Goal: Find specific page/section: Find specific page/section

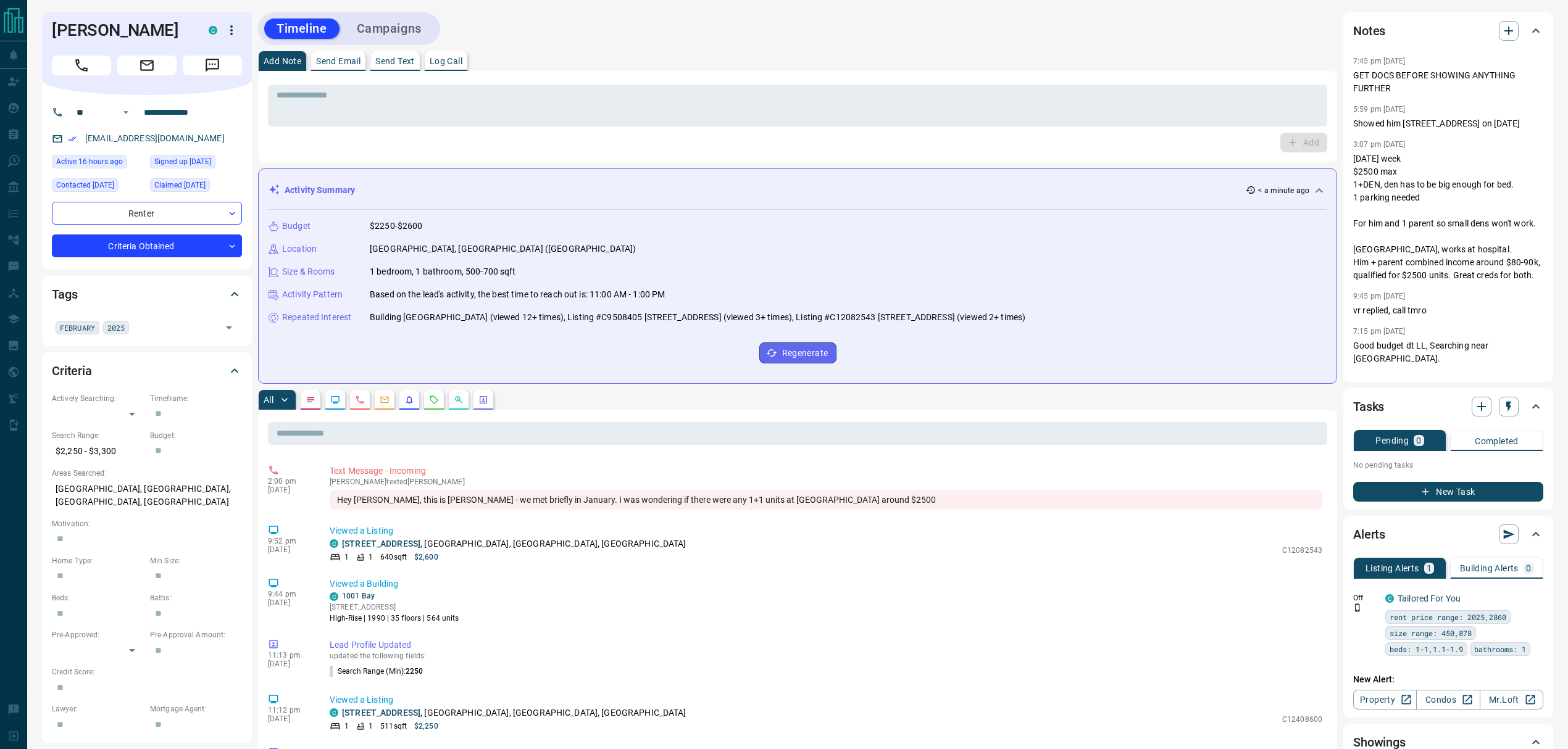
click at [440, 186] on div "Activity Summary < a minute ago" at bounding box center [790, 191] width 1043 height 13
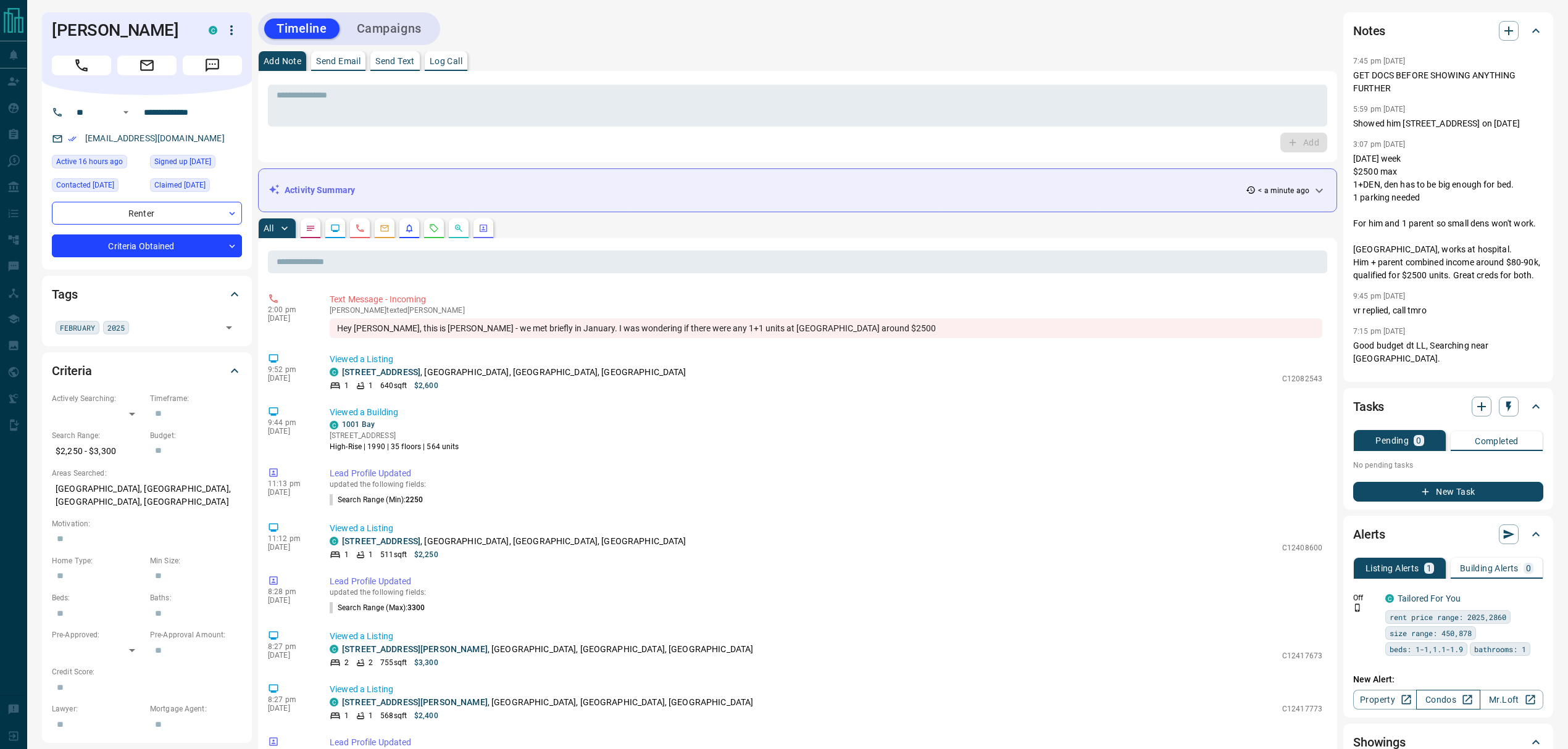
click at [1441, 700] on link "Condos" at bounding box center [1448, 700] width 63 height 20
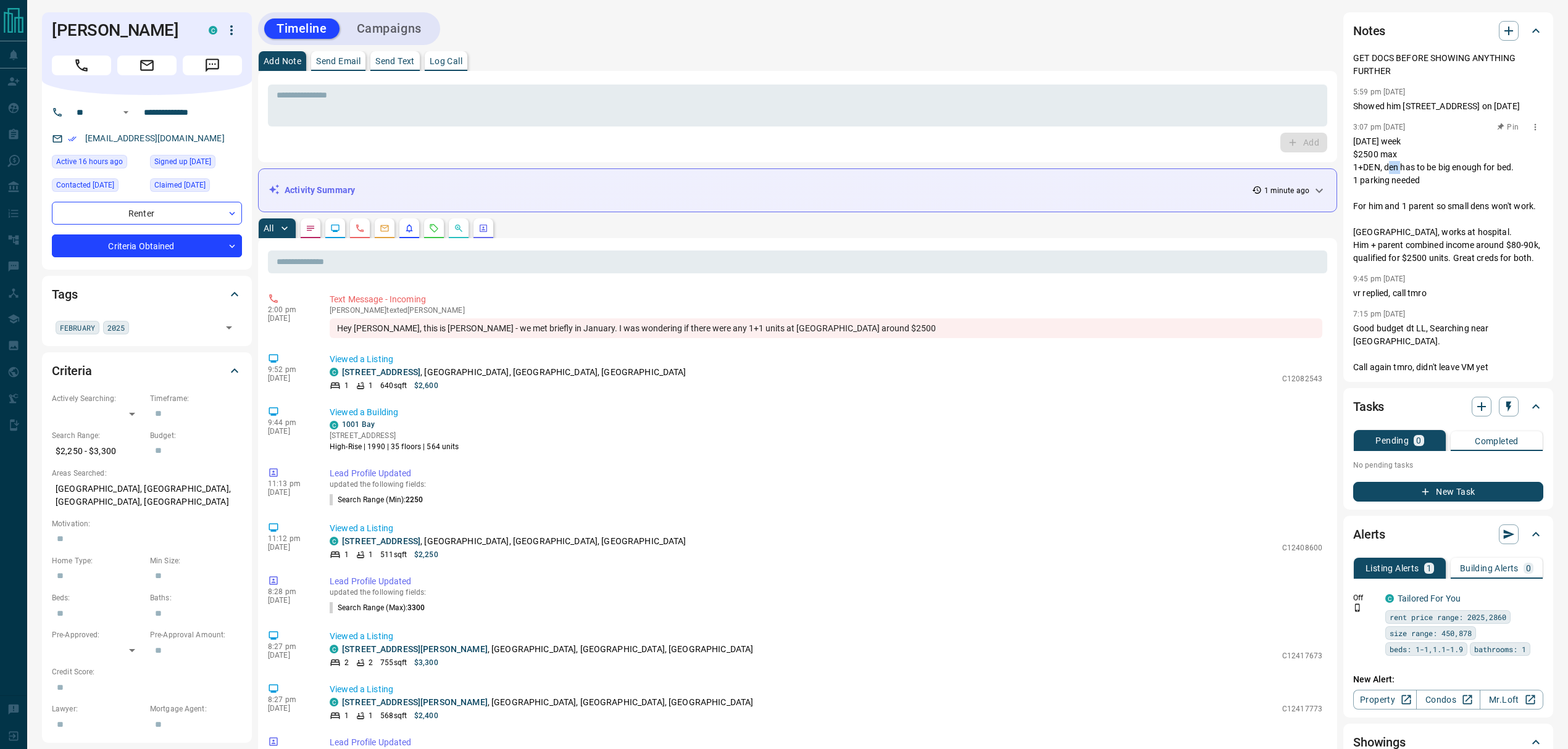
drag, startPoint x: 1386, startPoint y: 158, endPoint x: 1399, endPoint y: 158, distance: 13.0
click at [1398, 158] on p "[DATE] week $2500 max 1+DEN, den has to be big enough for bed. 1 parking needed…" at bounding box center [1448, 200] width 190 height 130
click at [1400, 158] on p "[DATE] week $2500 max 1+DEN, den has to be big enough for bed. 1 parking needed…" at bounding box center [1448, 200] width 190 height 130
drag, startPoint x: 1395, startPoint y: 166, endPoint x: 1407, endPoint y: 169, distance: 12.4
click at [1403, 168] on p "[DATE] week $2500 max 1+DEN, den has to be big enough for bed. 1 parking needed…" at bounding box center [1448, 200] width 190 height 130
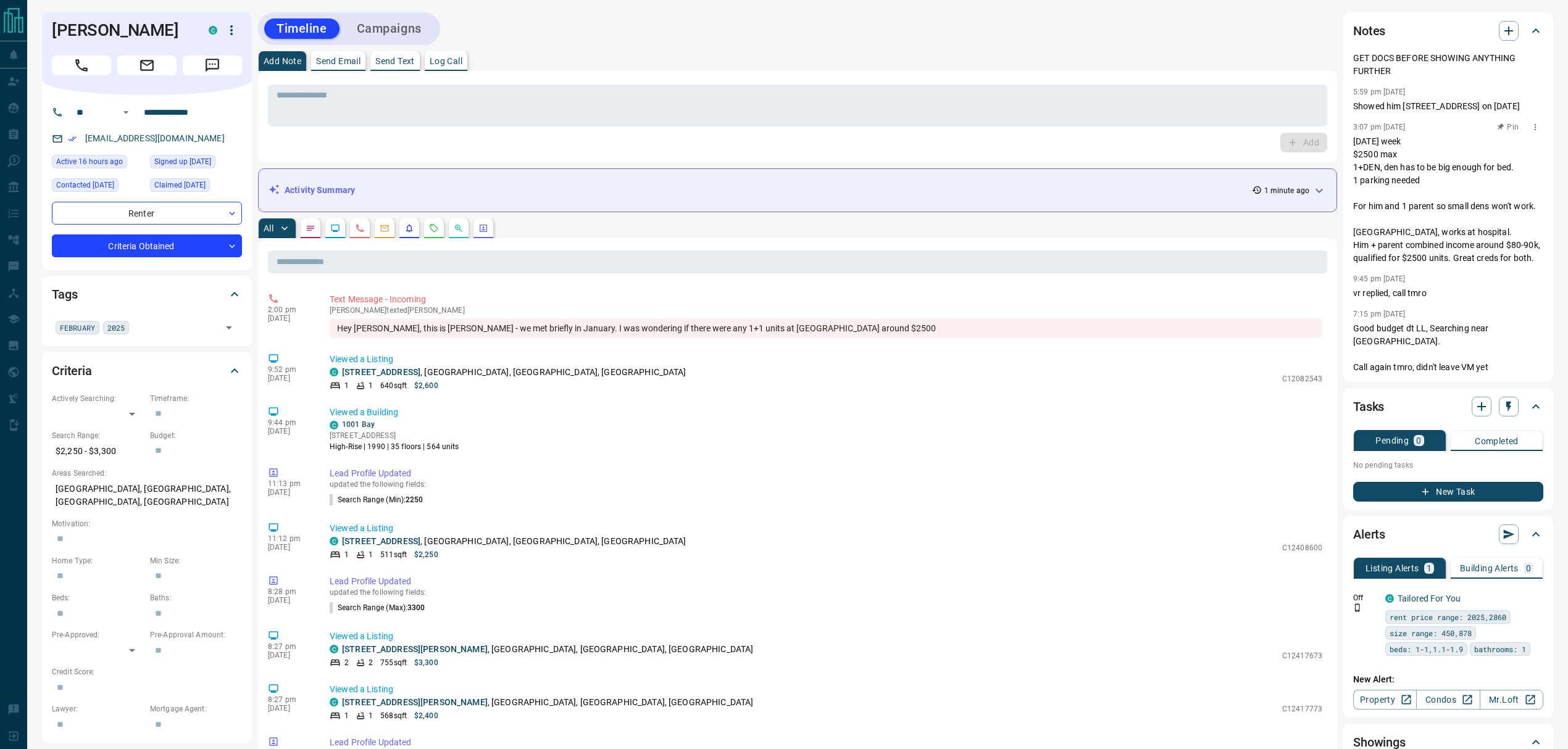
click at [1407, 169] on p "[DATE] week $2500 max 1+DEN, den has to be big enough for bed. 1 parking needed…" at bounding box center [1448, 200] width 190 height 130
drag, startPoint x: 1432, startPoint y: 166, endPoint x: 1388, endPoint y: 156, distance: 45.1
click at [1418, 163] on p "[DATE] week $2500 max 1+DEN, den has to be big enough for bed. 1 parking needed…" at bounding box center [1448, 200] width 190 height 130
click at [1387, 156] on p "[DATE] week $2500 max 1+DEN, den has to be big enough for bed. 1 parking needed…" at bounding box center [1448, 200] width 190 height 130
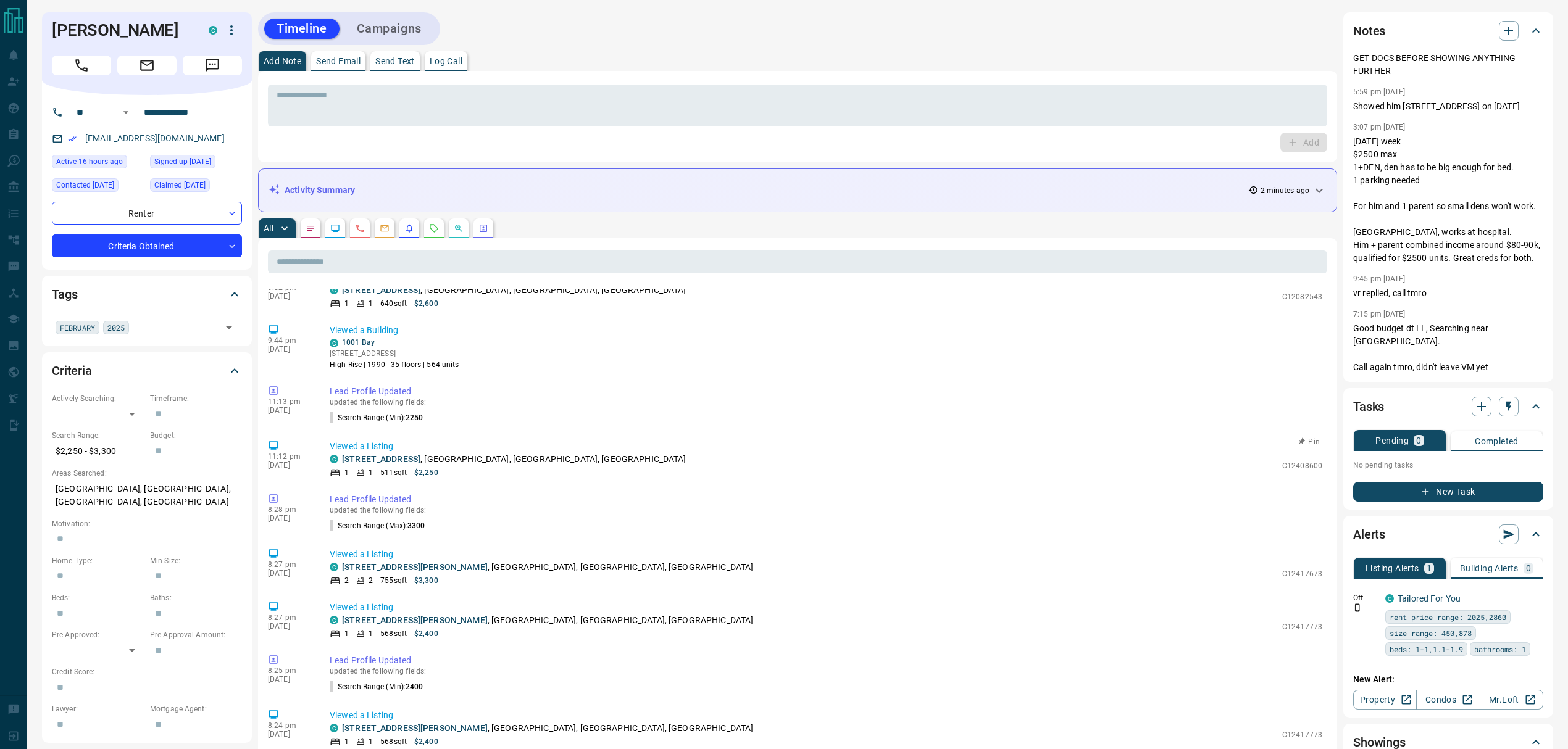
scroll to position [0, 0]
